Goal: Task Accomplishment & Management: Manage account settings

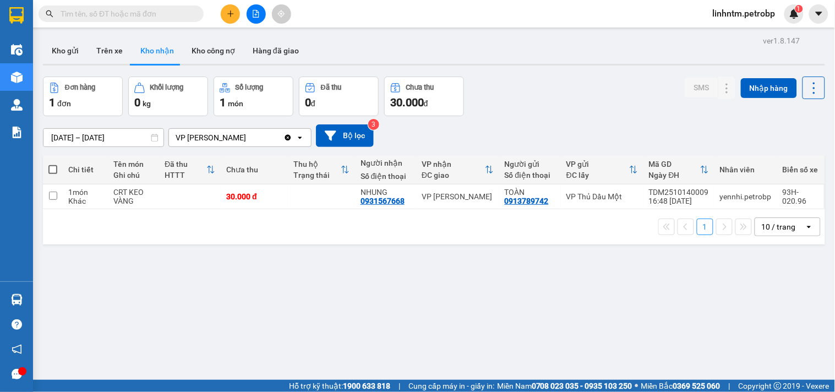
click at [771, 18] on span "linhntm.petrobp" at bounding box center [744, 14] width 80 height 14
click at [762, 31] on span "Đăng xuất" at bounding box center [748, 34] width 59 height 12
click at [761, 15] on span "linhntm.petrobp" at bounding box center [744, 14] width 80 height 14
click at [746, 37] on span "Đăng xuất" at bounding box center [748, 34] width 59 height 12
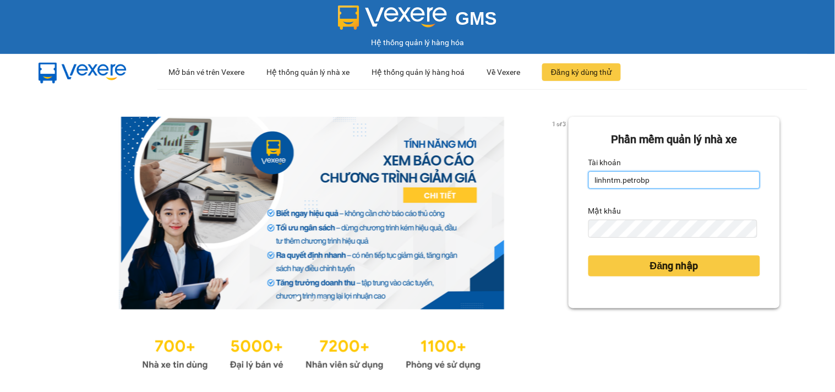
click at [682, 180] on input "linhntm.petrobp" at bounding box center [674, 180] width 172 height 18
type input "anntt.petrobp"
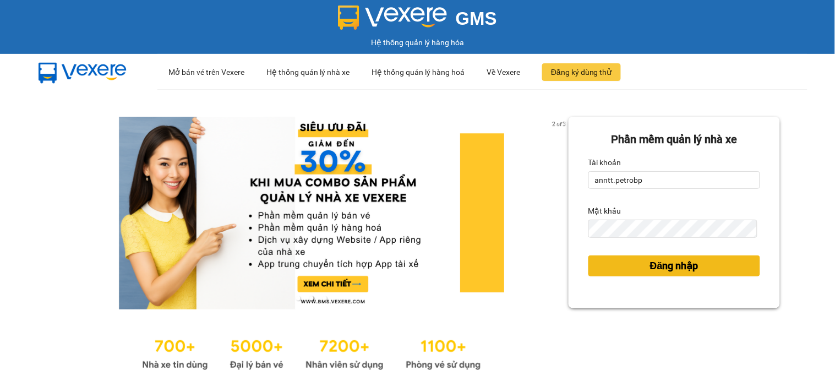
click at [682, 268] on span "Đăng nhập" at bounding box center [674, 265] width 48 height 15
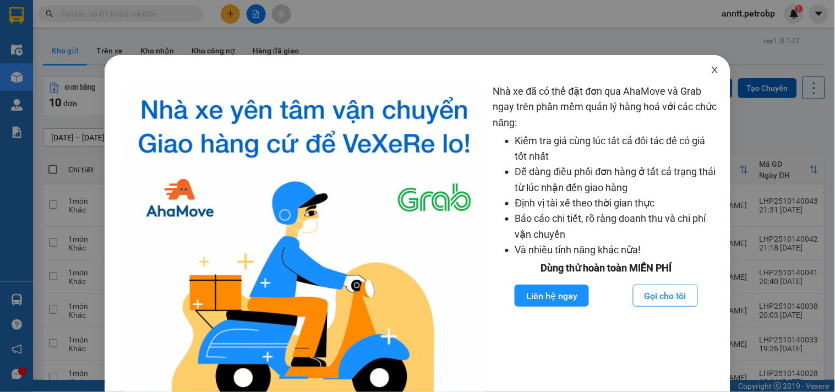
click at [710, 70] on icon "close" at bounding box center [714, 69] width 9 height 9
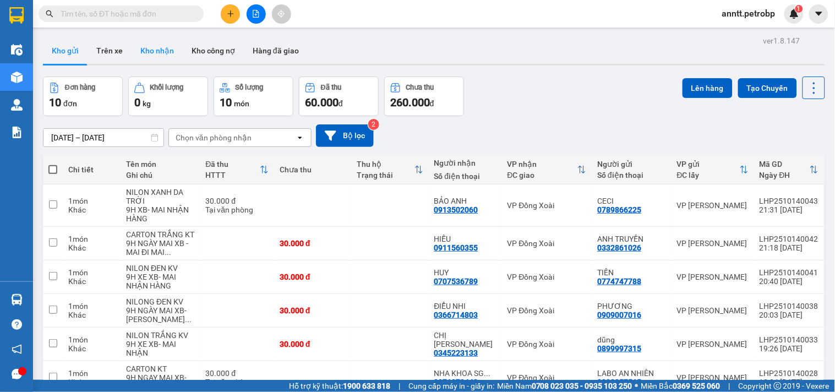
click at [149, 42] on button "Kho nhận" at bounding box center [156, 50] width 51 height 26
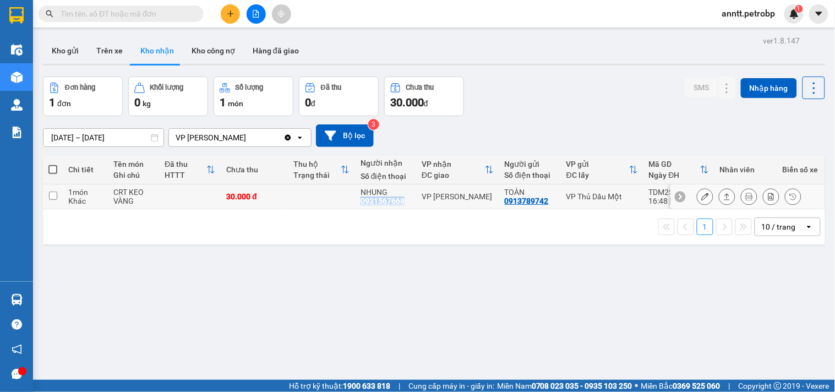
drag, startPoint x: 353, startPoint y: 202, endPoint x: 404, endPoint y: 200, distance: 51.2
click at [404, 200] on td "NHUNG 0931567668" at bounding box center [385, 196] width 61 height 25
checkbox input "true"
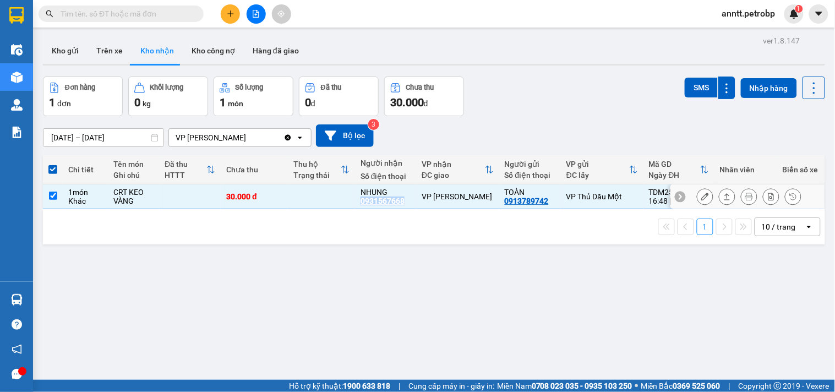
copy div "0931567668"
click at [62, 46] on button "Kho gửi" at bounding box center [65, 50] width 45 height 26
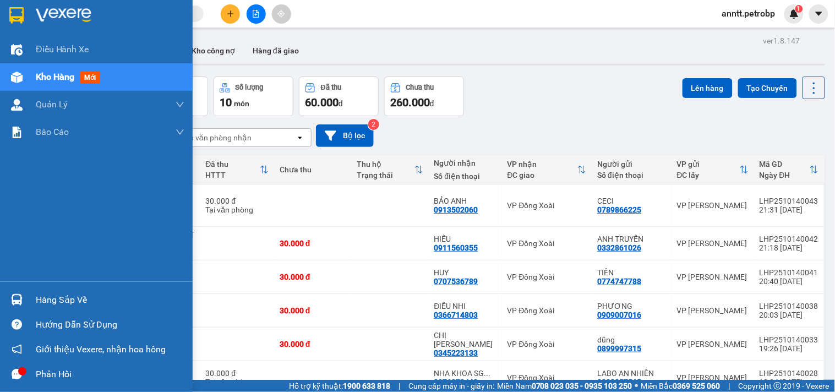
click at [14, 294] on img at bounding box center [17, 300] width 12 height 12
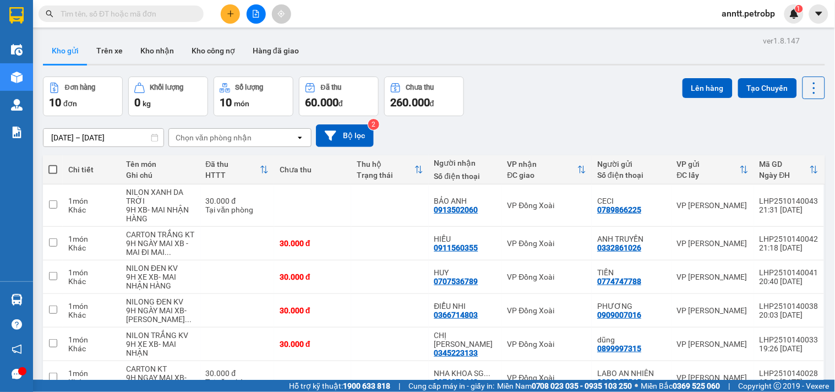
click at [576, 50] on section "Kết quả tìm kiếm ( 0 ) Bộ lọc No Data anntt.petrobp 1 Điều hành xe Kho hàng mới…" at bounding box center [417, 196] width 835 height 392
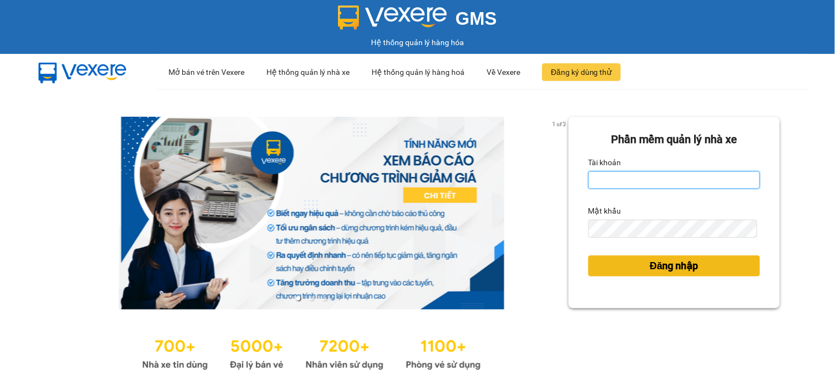
type input "anntt.petrobp"
drag, startPoint x: 645, startPoint y: 263, endPoint x: 459, endPoint y: 3, distance: 319.7
click at [650, 262] on span "Đăng nhập" at bounding box center [674, 265] width 48 height 15
